Goal: Task Accomplishment & Management: Manage account settings

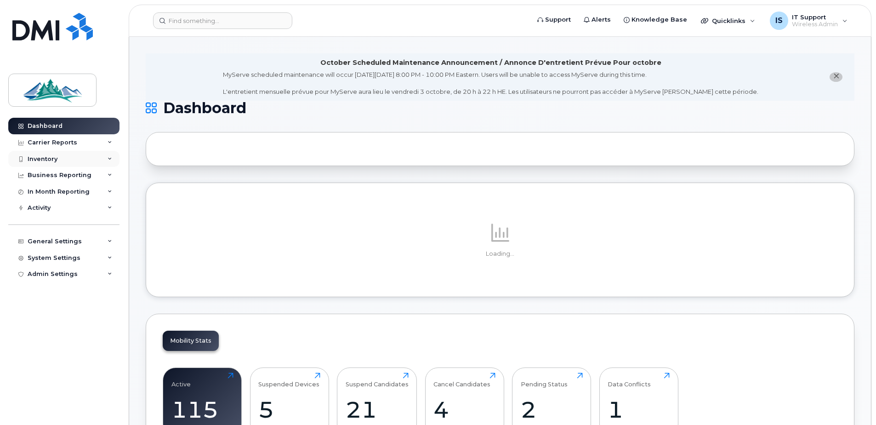
click at [34, 158] on div "Inventory" at bounding box center [43, 158] width 30 height 7
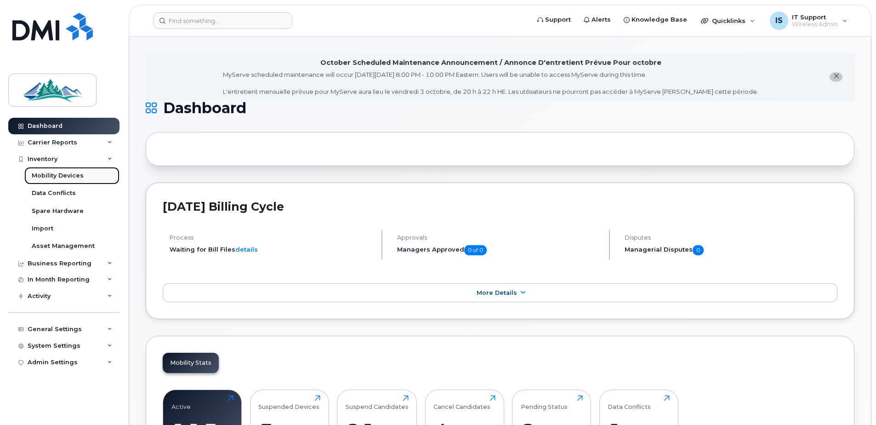
click at [56, 176] on div "Mobility Devices" at bounding box center [58, 175] width 52 height 8
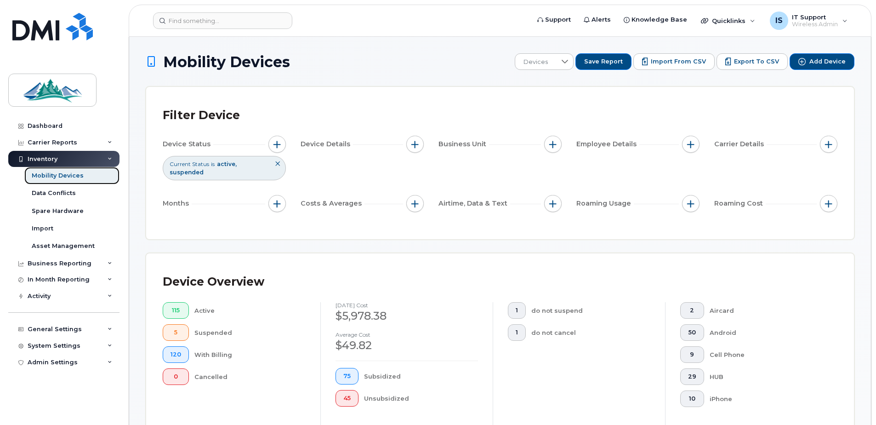
click at [43, 175] on div "Mobility Devices" at bounding box center [58, 175] width 52 height 8
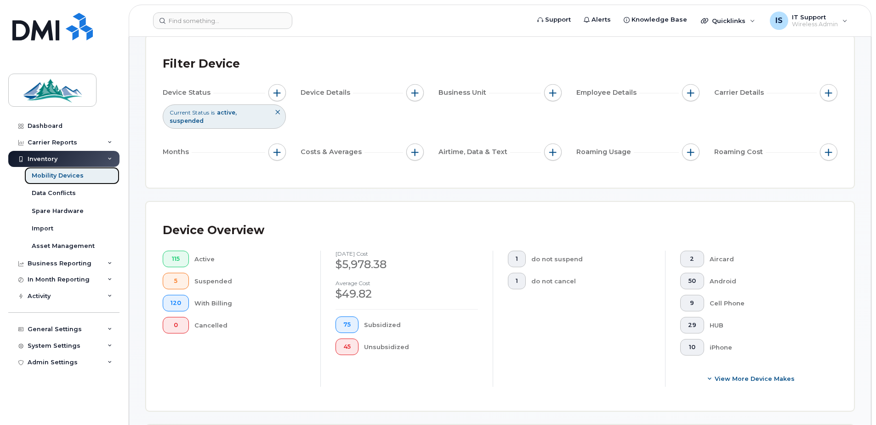
scroll to position [184, 0]
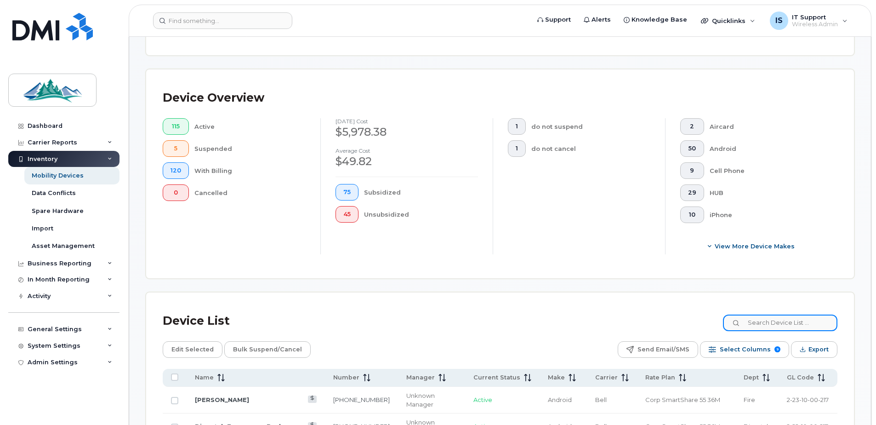
click at [814, 325] on input at bounding box center [780, 322] width 114 height 17
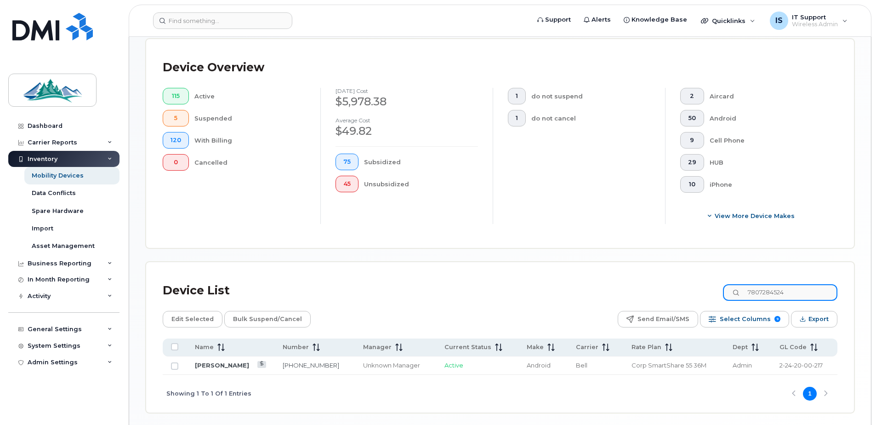
scroll to position [230, 0]
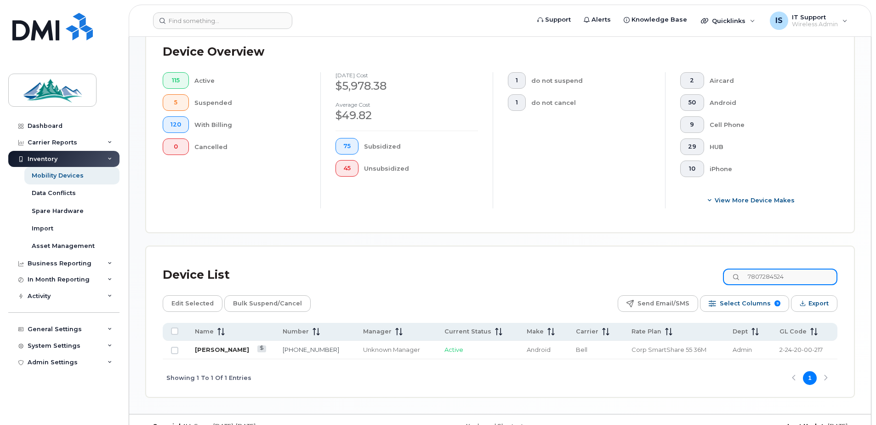
type input "7807284524"
click at [237, 352] on link "Tasha Bowers-Chipp" at bounding box center [222, 349] width 54 height 7
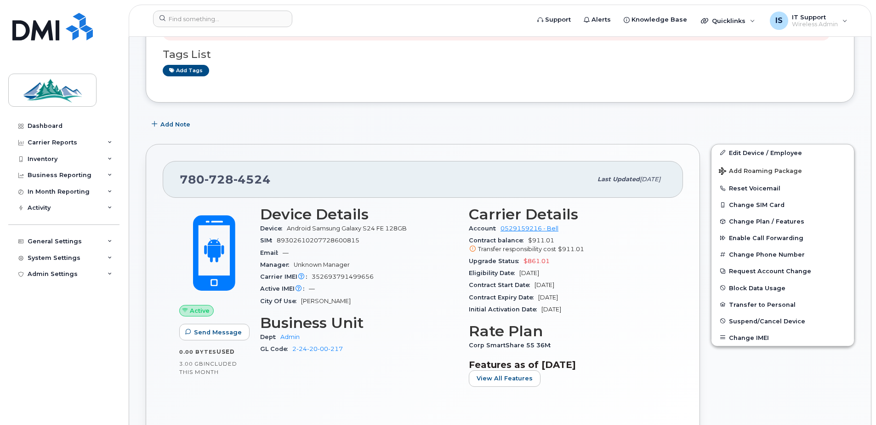
scroll to position [92, 0]
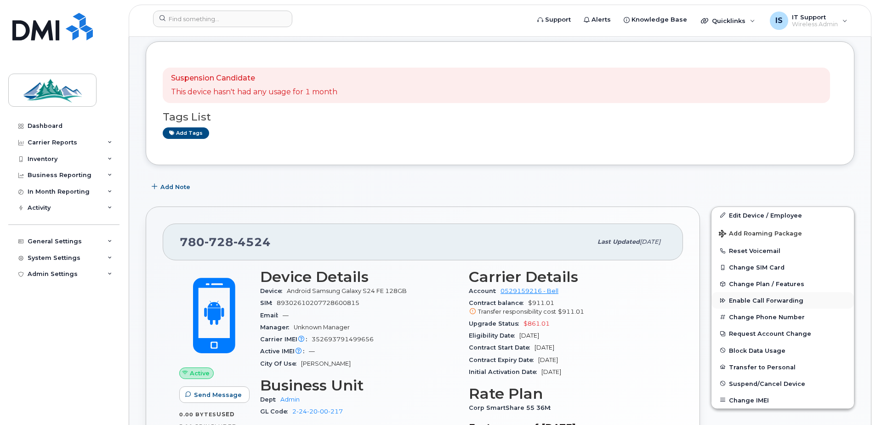
click at [742, 299] on span "Enable Call Forwarding" at bounding box center [766, 300] width 74 height 7
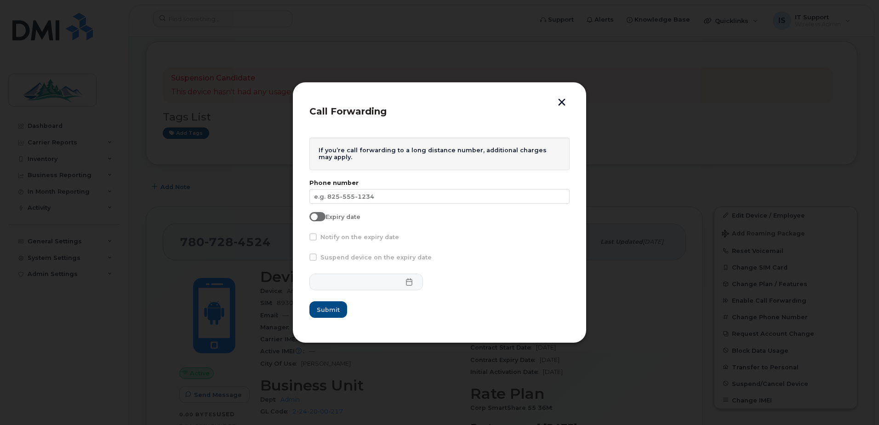
click at [560, 104] on button "button" at bounding box center [562, 103] width 14 height 10
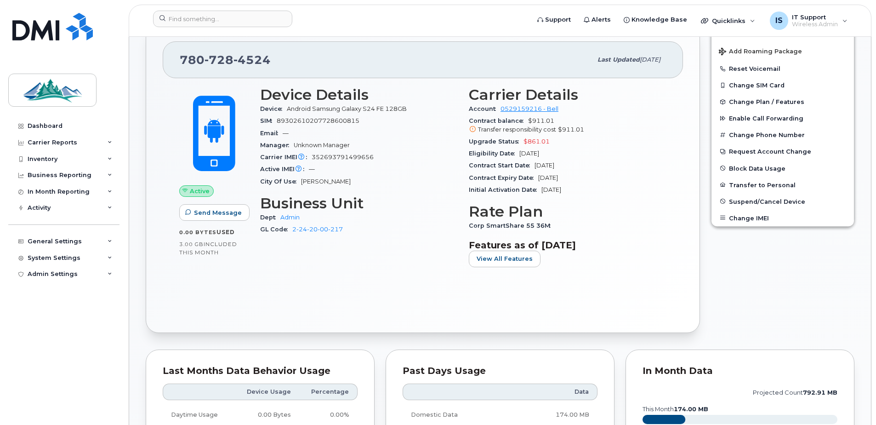
scroll to position [276, 0]
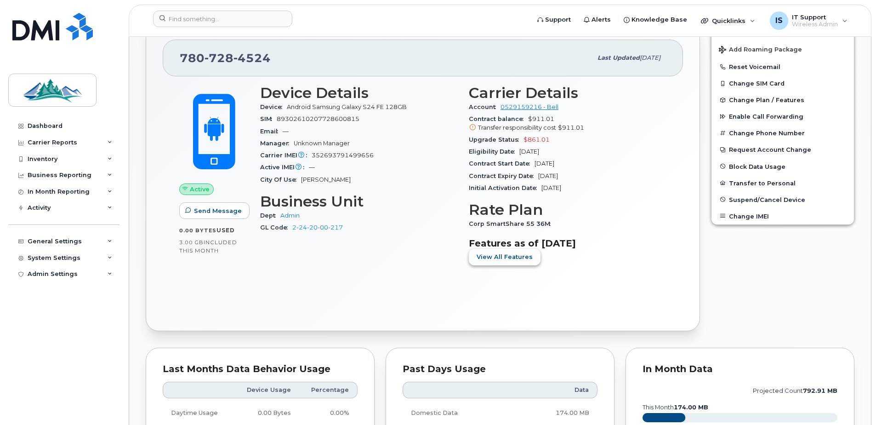
click at [498, 258] on span "View All Features" at bounding box center [505, 256] width 56 height 9
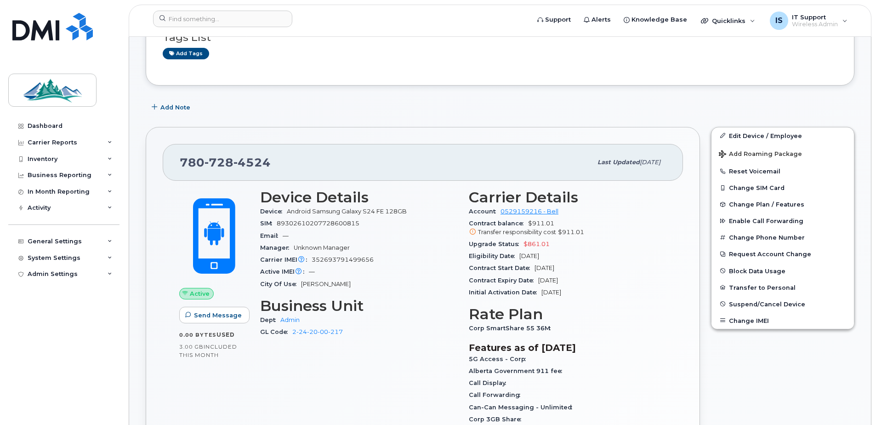
scroll to position [0, 0]
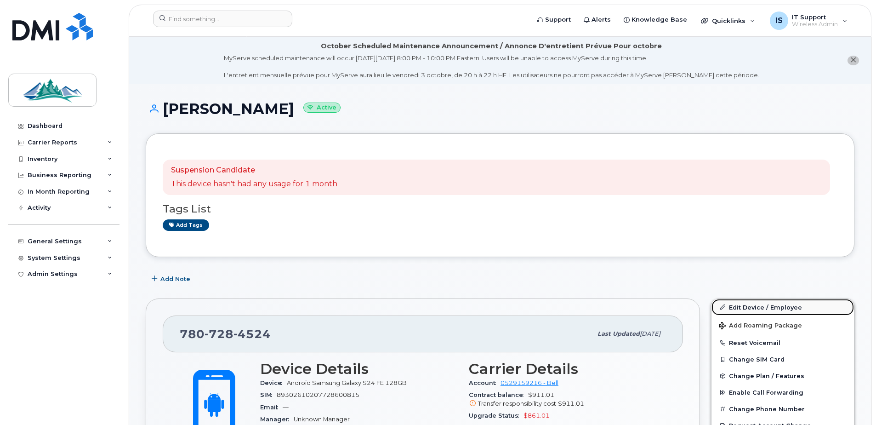
click at [765, 308] on link "Edit Device / Employee" at bounding box center [783, 307] width 143 height 17
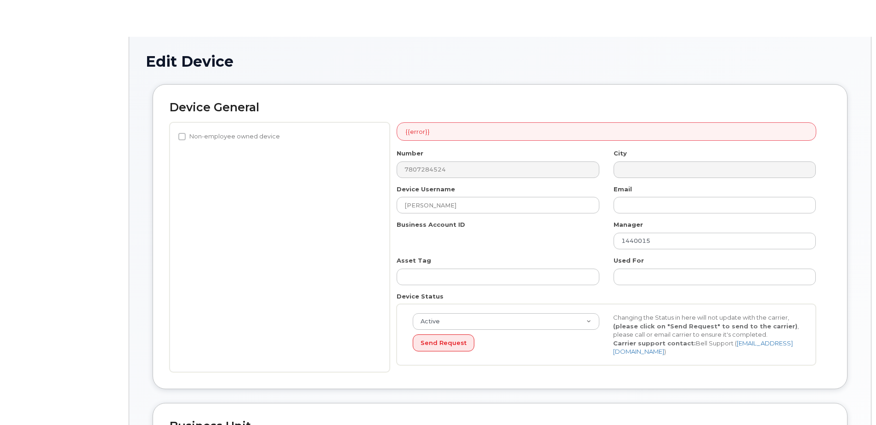
select select "35155261"
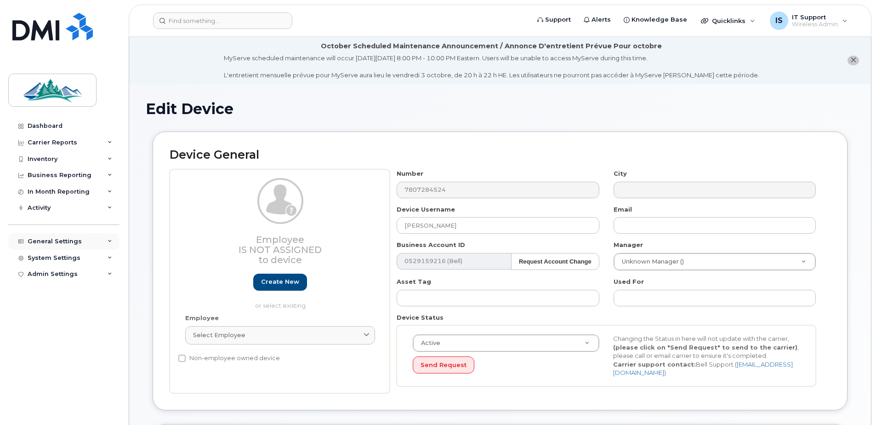
click at [51, 242] on div "General Settings" at bounding box center [55, 241] width 54 height 7
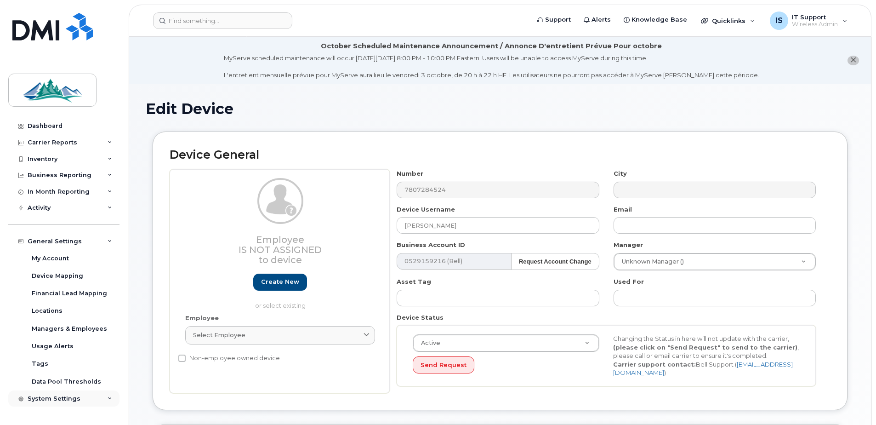
scroll to position [12, 0]
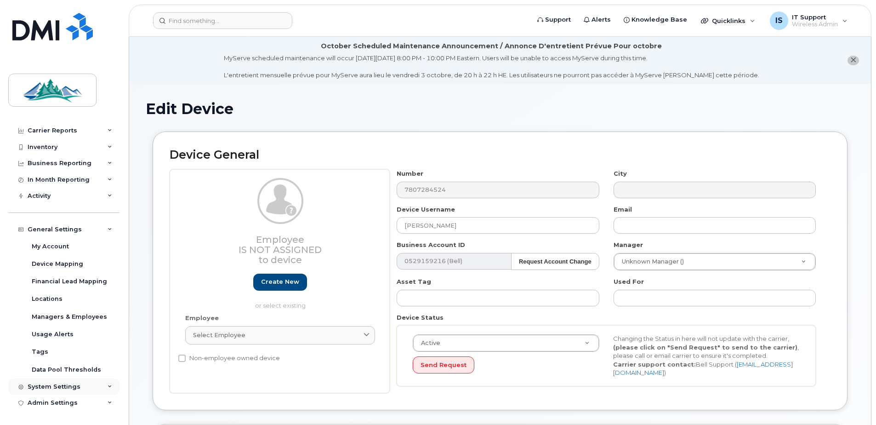
click at [58, 388] on div "System Settings" at bounding box center [54, 386] width 53 height 7
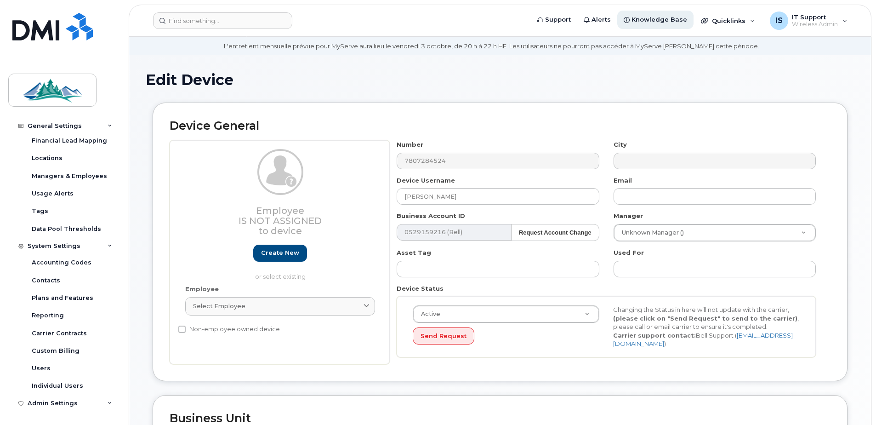
scroll to position [0, 0]
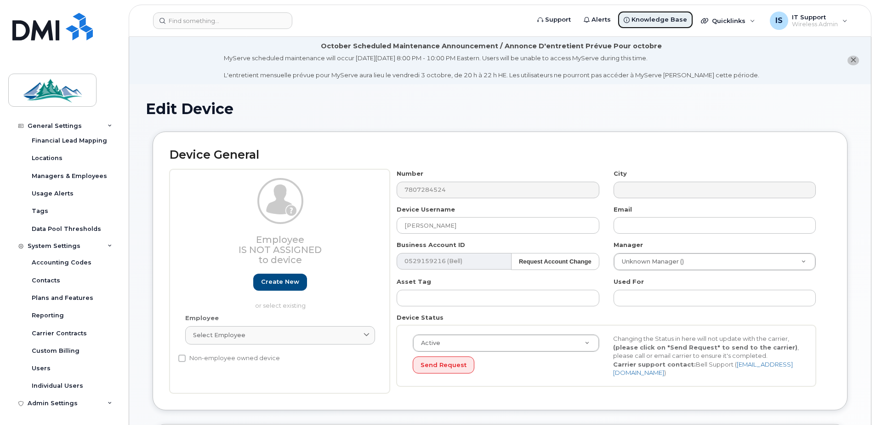
click at [668, 22] on span "Knowledge Base" at bounding box center [660, 19] width 56 height 9
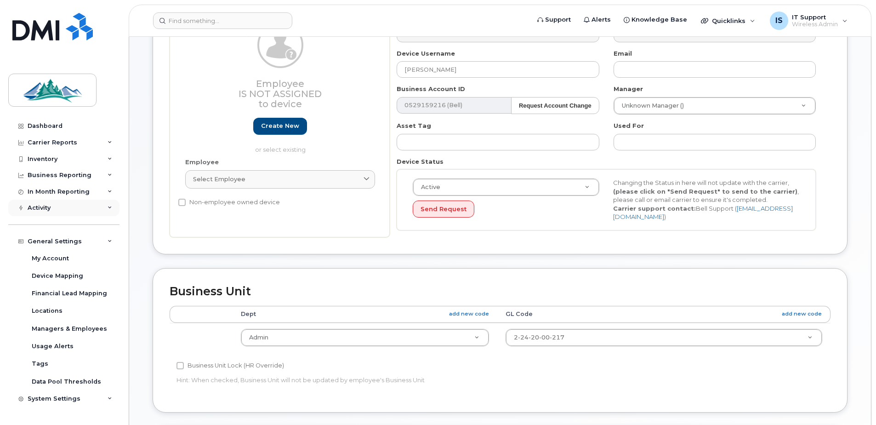
click at [45, 206] on div "Activity" at bounding box center [39, 207] width 23 height 7
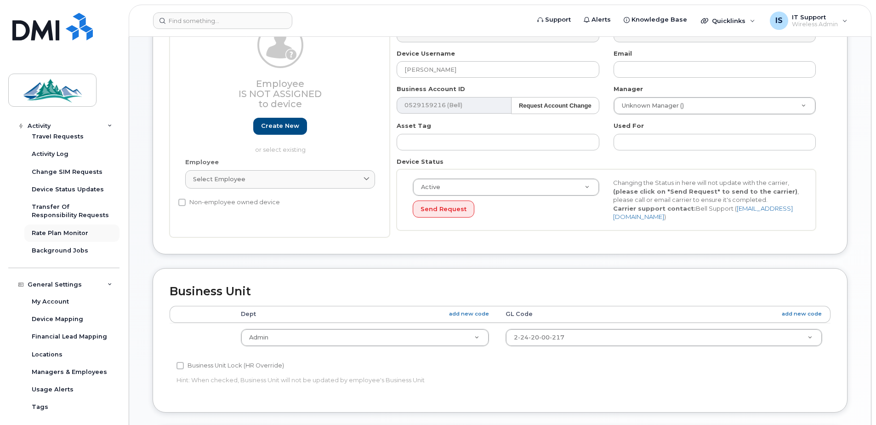
scroll to position [92, 0]
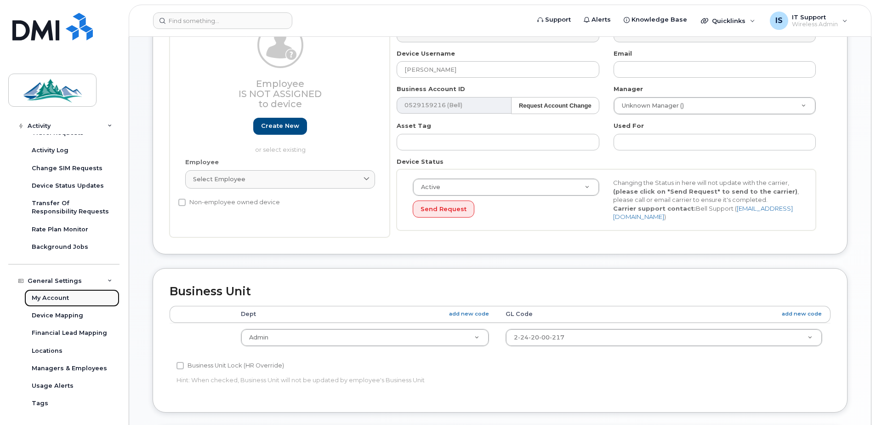
click at [44, 294] on div "My Account" at bounding box center [50, 298] width 37 height 8
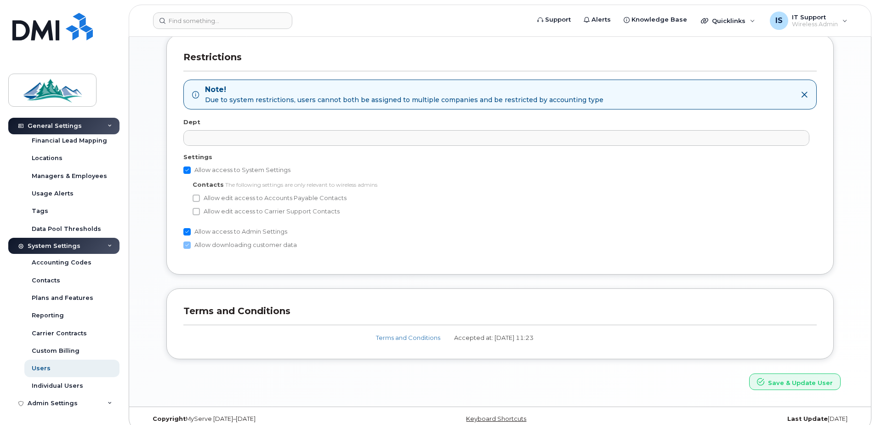
scroll to position [492, 0]
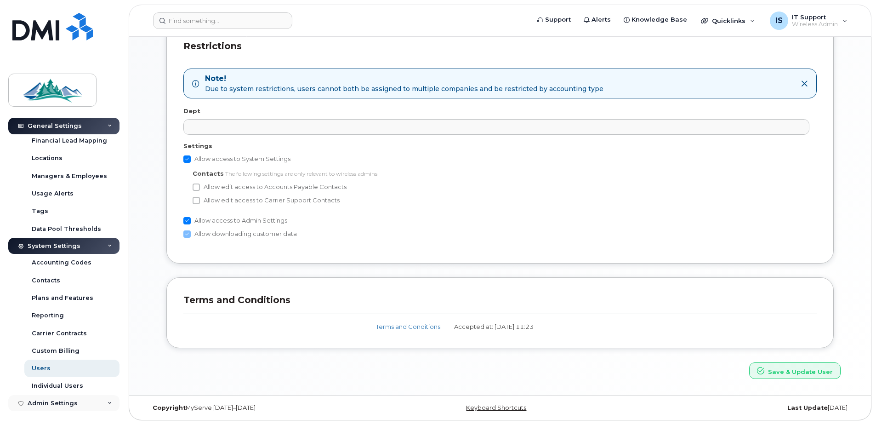
click at [45, 402] on div "Admin Settings" at bounding box center [53, 402] width 50 height 7
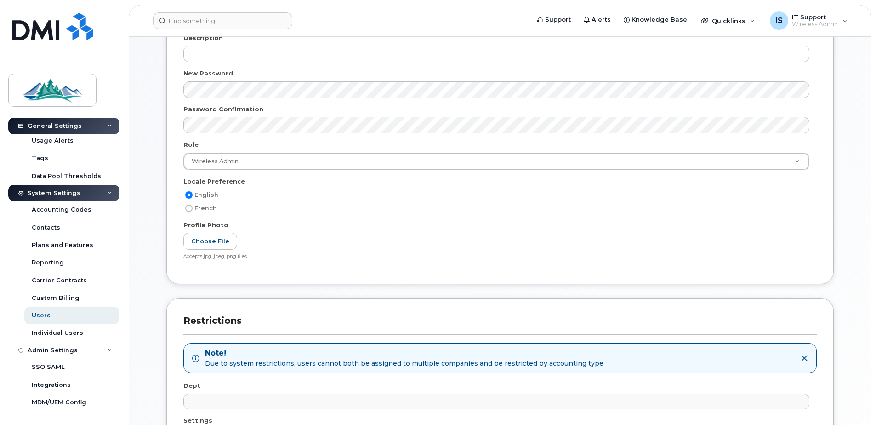
scroll to position [78, 0]
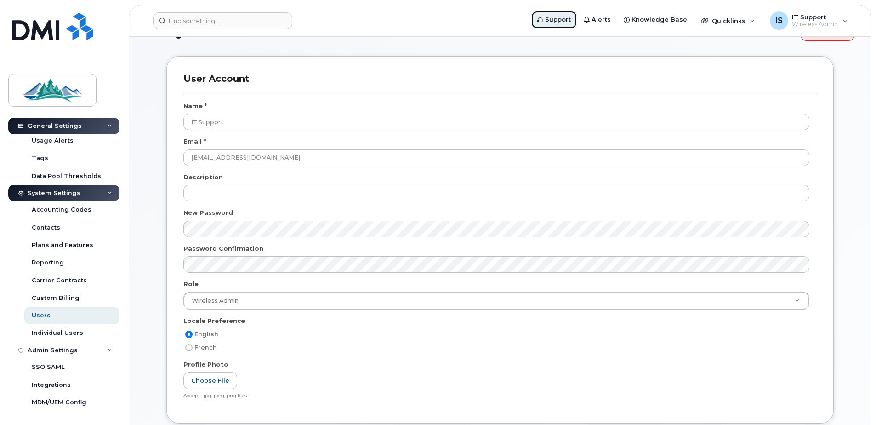
click at [558, 20] on span "Support" at bounding box center [558, 19] width 26 height 9
click at [819, 18] on span "IT Support" at bounding box center [815, 16] width 46 height 7
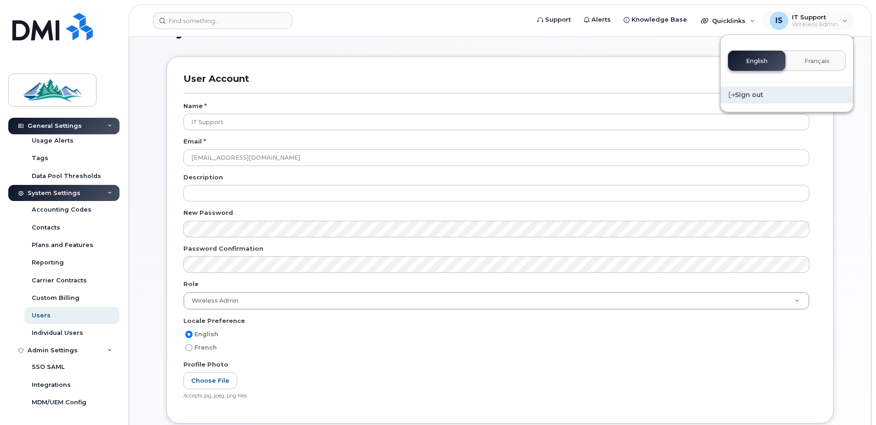
click at [746, 91] on div "Sign out" at bounding box center [787, 94] width 132 height 17
